Goal: Task Accomplishment & Management: Manage account settings

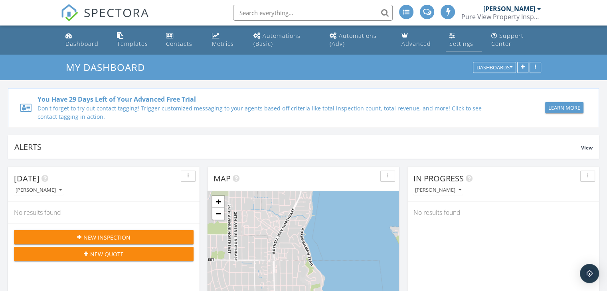
click at [448, 37] on link "Settings" at bounding box center [464, 40] width 36 height 23
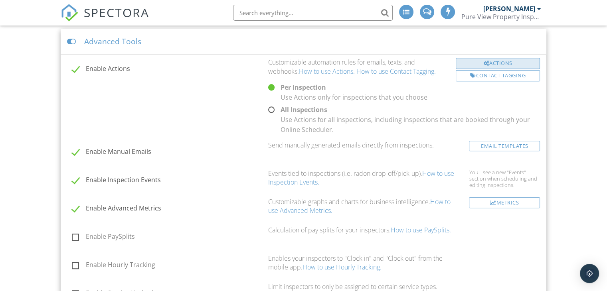
click at [477, 61] on div "Actions" at bounding box center [498, 63] width 84 height 11
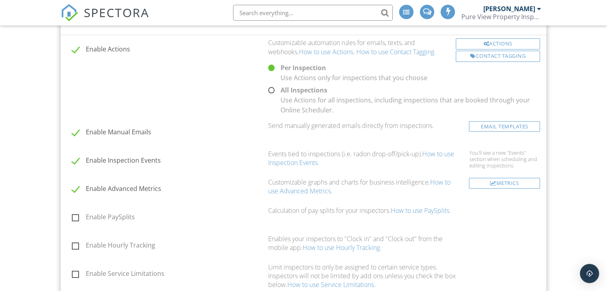
scroll to position [777, 0]
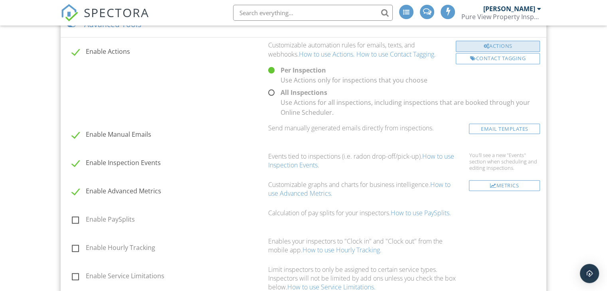
click at [469, 47] on div "Actions" at bounding box center [498, 46] width 84 height 11
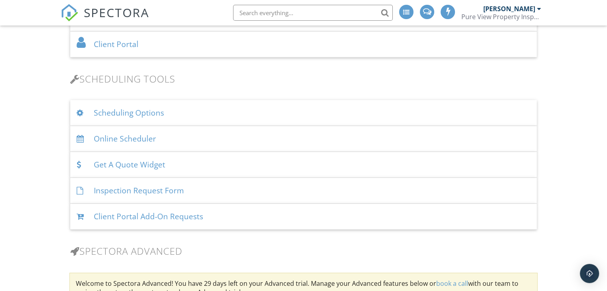
scroll to position [483, 0]
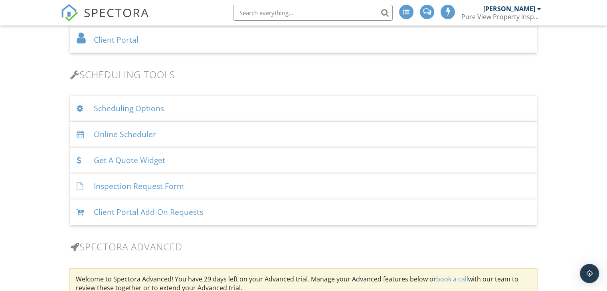
click at [351, 99] on div "Scheduling Options" at bounding box center [303, 109] width 467 height 26
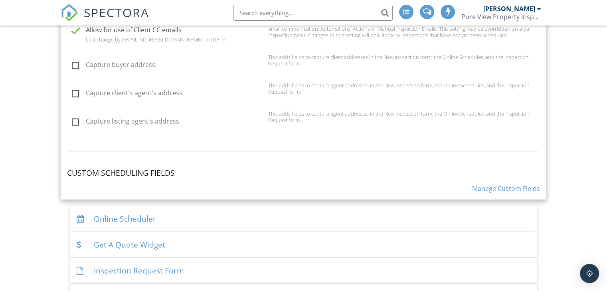
scroll to position [768, 0]
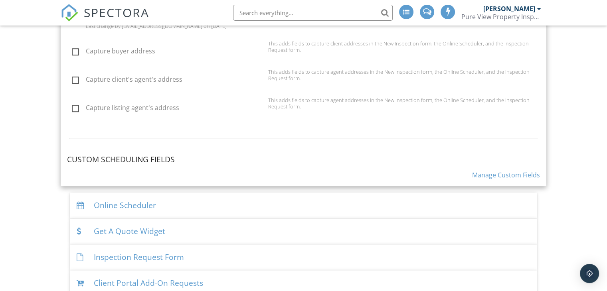
click at [484, 172] on link "Manage Custom Fields" at bounding box center [506, 175] width 68 height 9
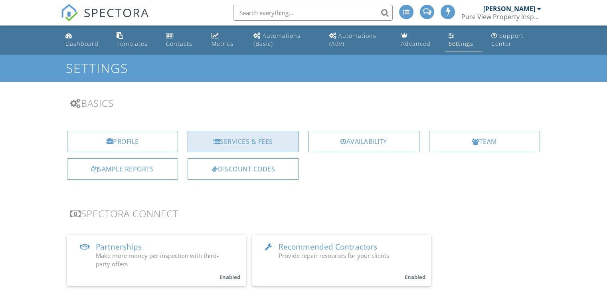
click at [284, 139] on div "Services & Fees" at bounding box center [243, 142] width 111 height 22
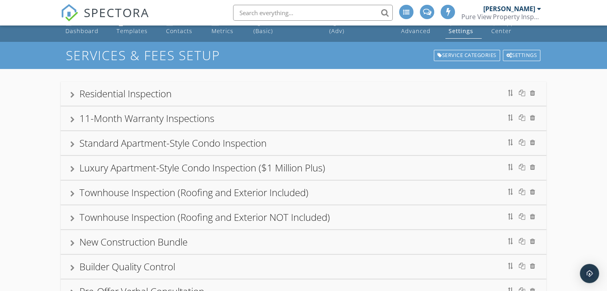
scroll to position [14, 0]
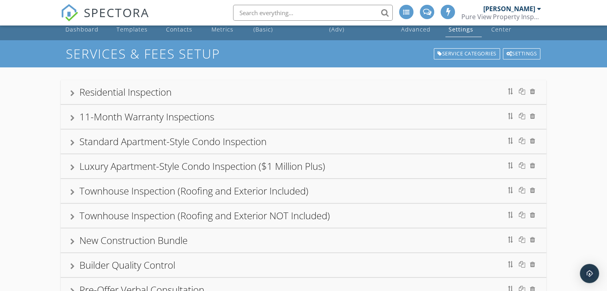
click at [246, 98] on div "Residential Inspection" at bounding box center [303, 92] width 467 height 14
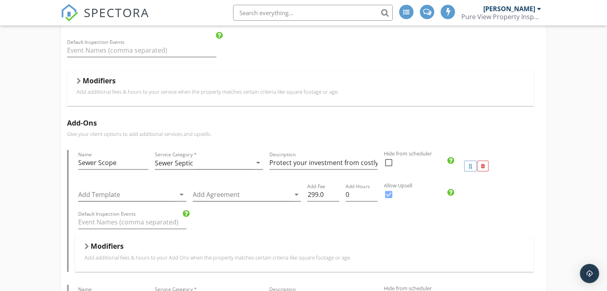
scroll to position [174, 0]
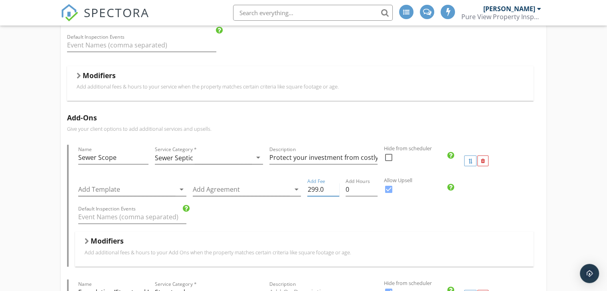
click at [313, 185] on input "299.0" at bounding box center [323, 189] width 32 height 13
click at [322, 198] on div "Add Fee 299.0" at bounding box center [323, 193] width 32 height 21
drag, startPoint x: 318, startPoint y: 188, endPoint x: 302, endPoint y: 183, distance: 16.8
click at [302, 183] on div "Add Template arrow_drop_down Add Agreement arrow_drop_down Add Fee 299.0 Add Ho…" at bounding box center [304, 191] width 459 height 28
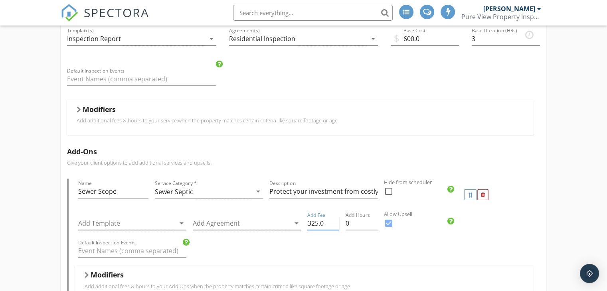
scroll to position [121, 0]
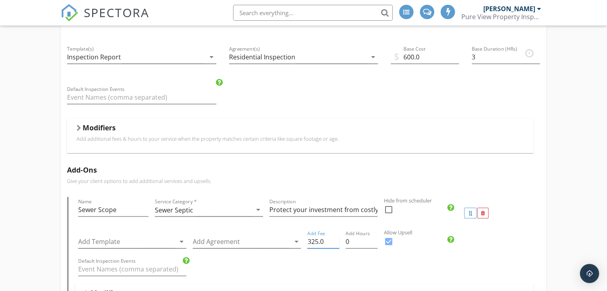
type input "325.0"
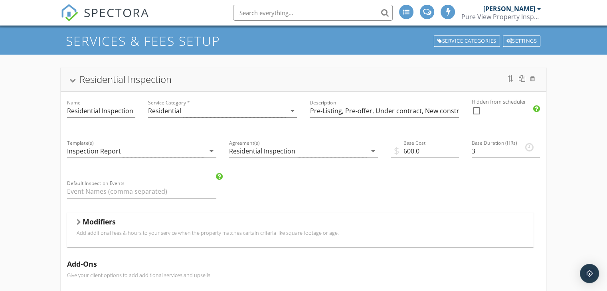
scroll to position [27, 0]
click at [525, 3] on div "Elias Pedroza Pure View Property Inspections LLC" at bounding box center [501, 13] width 80 height 26
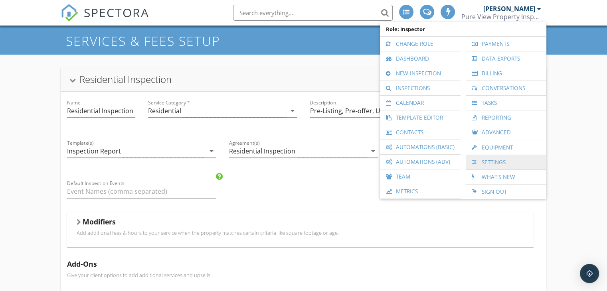
click at [495, 155] on link "Settings" at bounding box center [506, 162] width 73 height 14
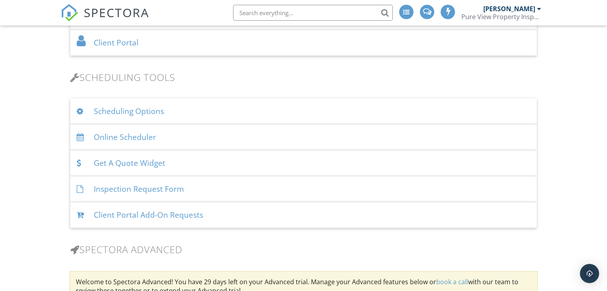
scroll to position [489, 0]
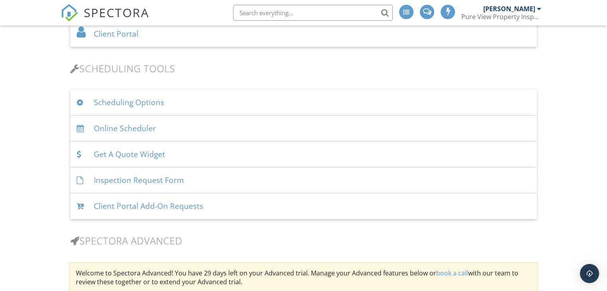
click at [234, 99] on div "Scheduling Options" at bounding box center [303, 103] width 467 height 26
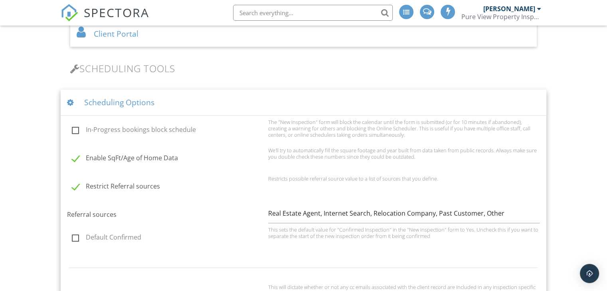
click at [234, 99] on div "Scheduling Options" at bounding box center [304, 103] width 486 height 26
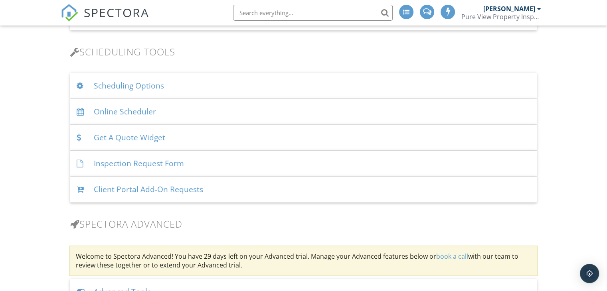
scroll to position [506, 0]
click at [234, 84] on div "Scheduling Options" at bounding box center [303, 86] width 467 height 26
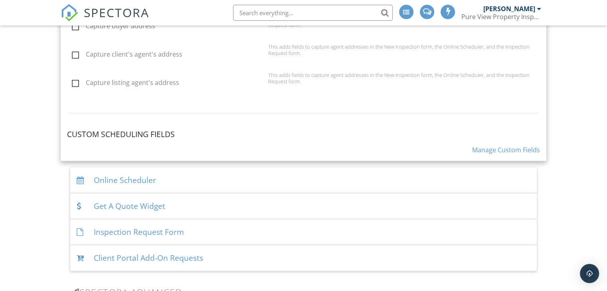
scroll to position [793, 0]
click at [476, 145] on link "Manage Custom Fields" at bounding box center [506, 149] width 68 height 9
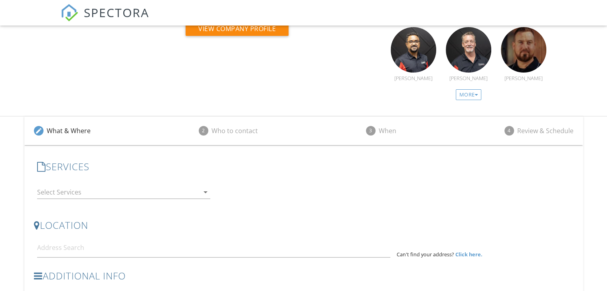
scroll to position [101, 0]
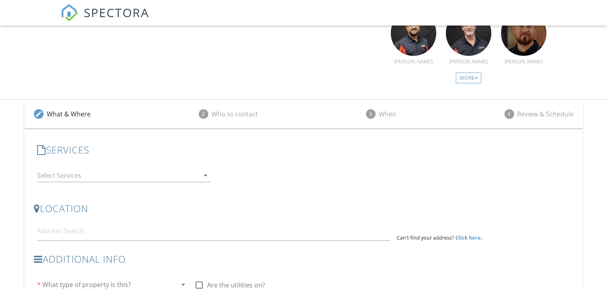
click at [191, 176] on div at bounding box center [118, 175] width 162 height 13
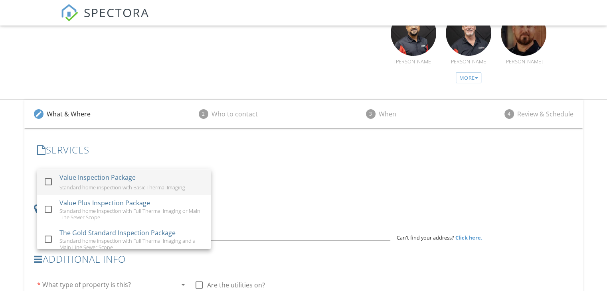
scroll to position [0, 0]
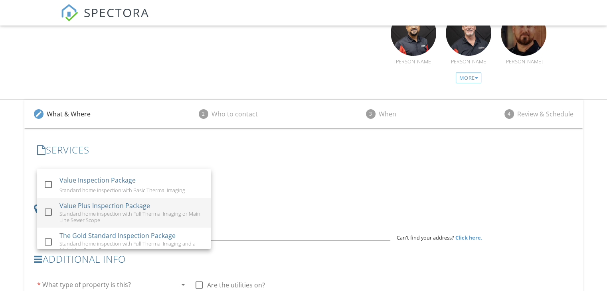
click at [163, 201] on div "Value Plus Inspection Package Standard home inspection with Full Thermal Imagin…" at bounding box center [131, 213] width 145 height 30
click at [169, 200] on div "Value Plus Inspection Package Standard home inspection with Full Thermal Imagin…" at bounding box center [131, 213] width 145 height 30
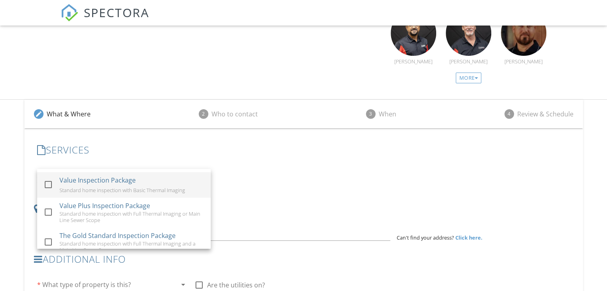
click at [167, 189] on div "Standard home inspection with Basic Thermal Imaging" at bounding box center [122, 190] width 126 height 6
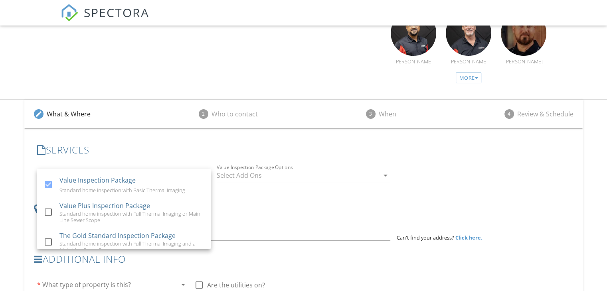
click at [240, 197] on div "LOCATION Address Form Can't find your address? Click here." at bounding box center [304, 222] width 540 height 51
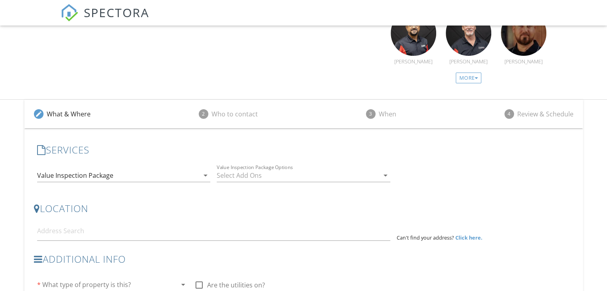
click at [249, 179] on div at bounding box center [298, 175] width 162 height 13
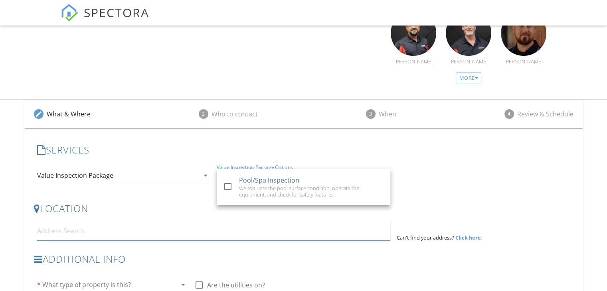
click at [249, 221] on input at bounding box center [213, 231] width 353 height 20
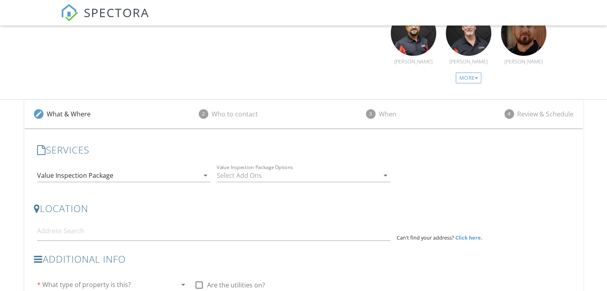
click at [277, 182] on div "Value Inspection Package Options arrow_drop_down" at bounding box center [304, 179] width 174 height 21
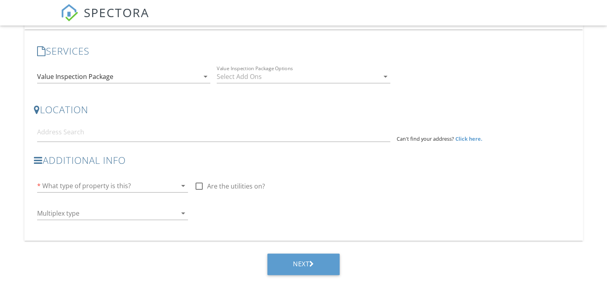
scroll to position [200, 0]
click at [152, 192] on div "* What type of property is this? arrow_drop_down" at bounding box center [112, 186] width 151 height 13
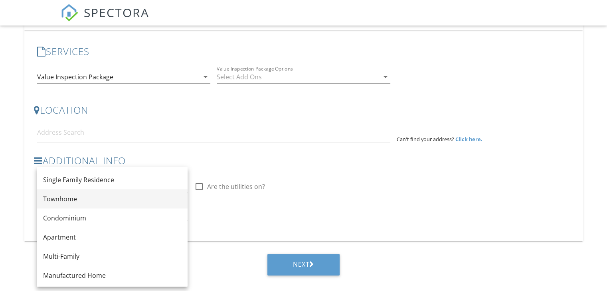
scroll to position [2, 0]
click at [227, 204] on div "Additional Info * What type of property is this? arrow_drop_down check_box_outl…" at bounding box center [191, 191] width 315 height 73
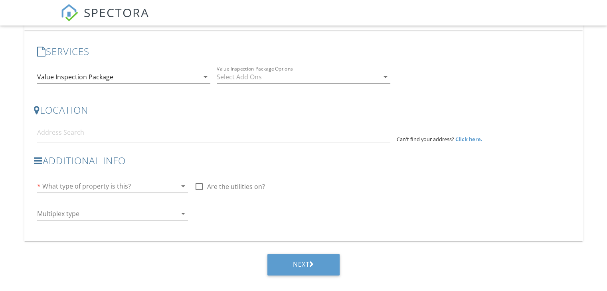
click at [172, 213] on div at bounding box center [172, 214] width 10 height 10
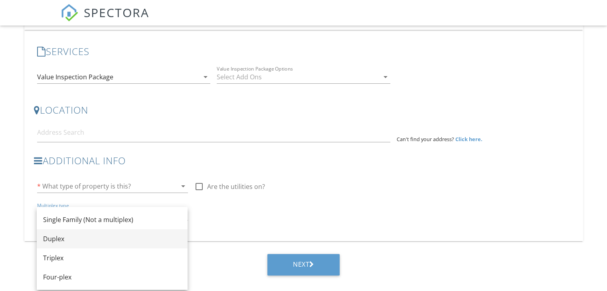
scroll to position [200, 0]
click at [240, 220] on div "Additional Info * What type of property is this? arrow_drop_down check_box_outl…" at bounding box center [191, 191] width 315 height 73
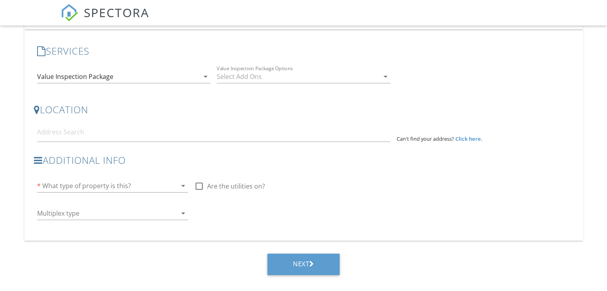
click at [183, 190] on div "* What type of property is this? arrow_drop_down" at bounding box center [112, 186] width 151 height 13
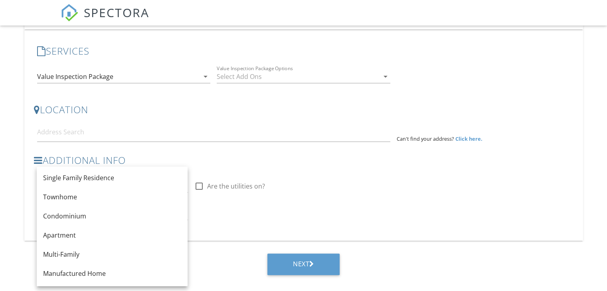
click at [231, 210] on div "Additional Info * What type of property is this? arrow_drop_down check_box_outl…" at bounding box center [191, 191] width 315 height 73
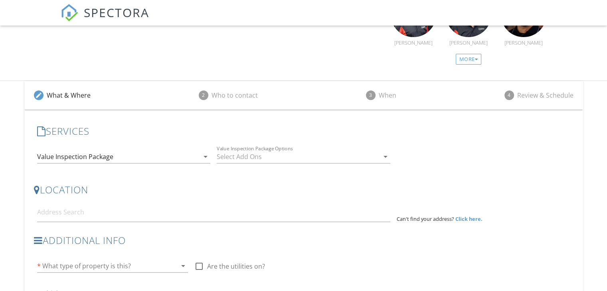
scroll to position [0, 0]
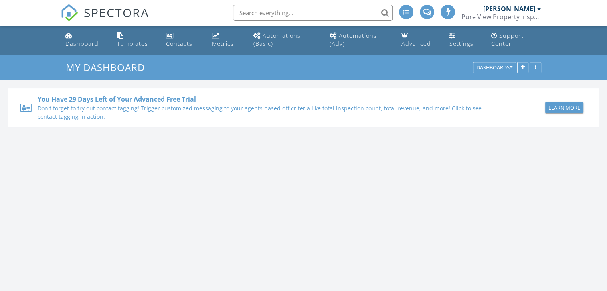
scroll to position [739, 619]
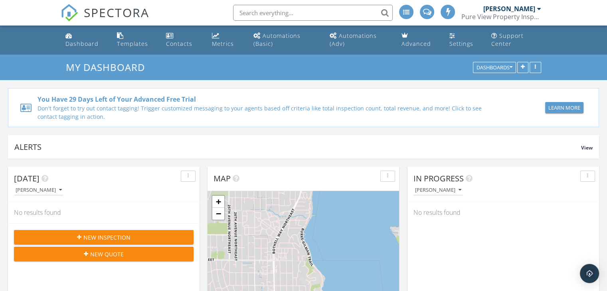
click at [123, 233] on span "New Inspection" at bounding box center [106, 237] width 47 height 8
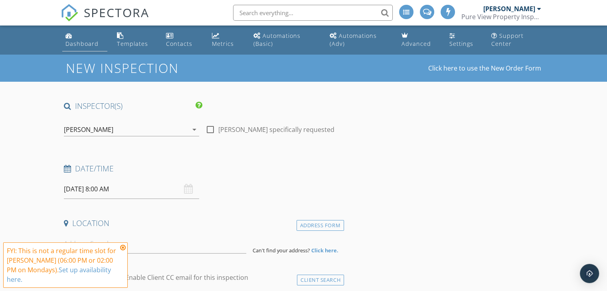
click at [86, 46] on div "Dashboard" at bounding box center [81, 44] width 33 height 8
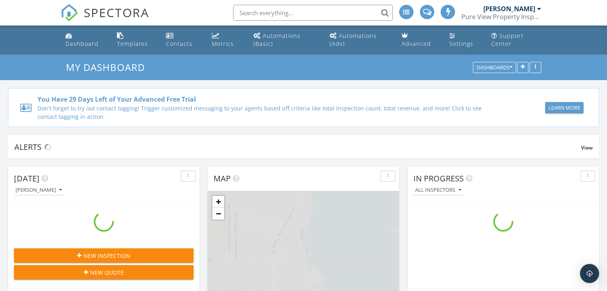
scroll to position [739, 619]
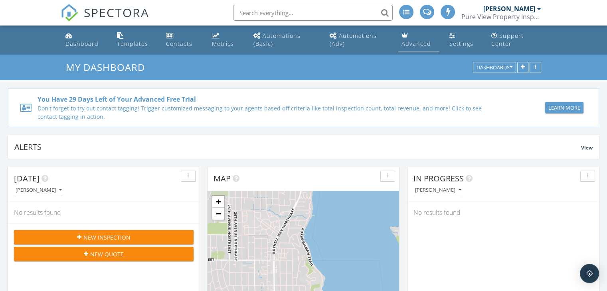
click at [412, 35] on link "Advanced" at bounding box center [418, 40] width 41 height 23
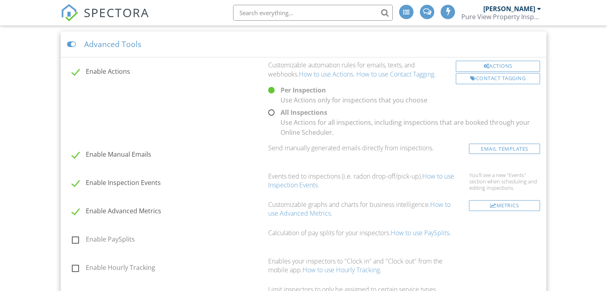
scroll to position [760, 0]
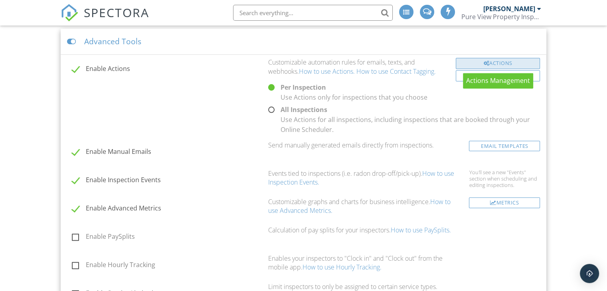
click at [475, 64] on div "Actions" at bounding box center [498, 63] width 84 height 11
